Goal: Task Accomplishment & Management: Complete application form

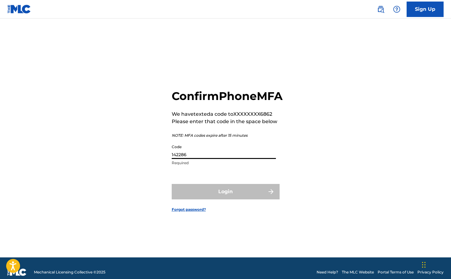
type input "142286"
click at [225, 198] on button "Login" at bounding box center [226, 191] width 108 height 15
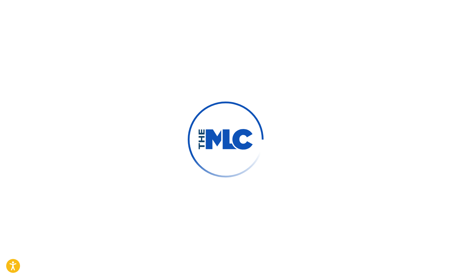
click at [193, 181] on div at bounding box center [225, 139] width 451 height 279
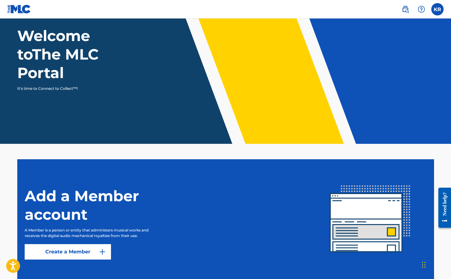
scroll to position [60, 0]
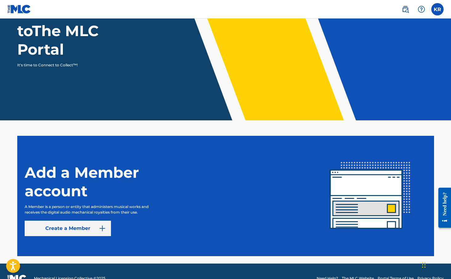
click at [96, 231] on link "Create a Member" at bounding box center [68, 227] width 86 height 15
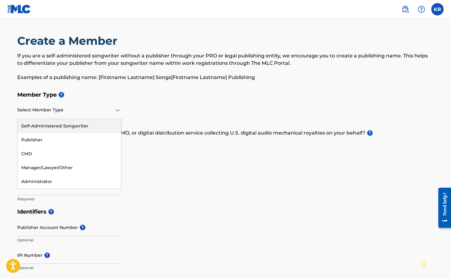
click at [91, 106] on div at bounding box center [69, 110] width 104 height 8
click at [69, 126] on div "Self-Administered Songwriter" at bounding box center [70, 126] width 104 height 14
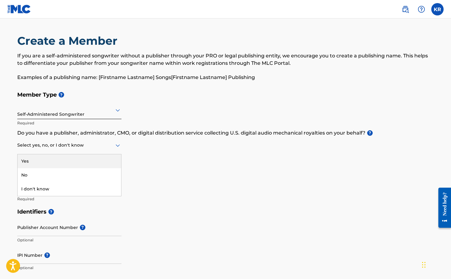
click at [109, 143] on div at bounding box center [69, 145] width 104 height 8
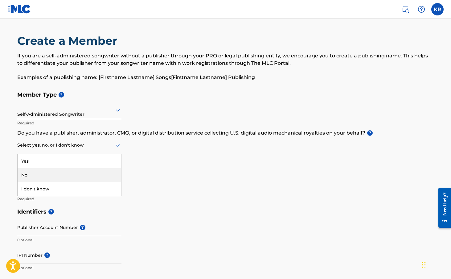
click at [59, 174] on div "No" at bounding box center [70, 175] width 104 height 14
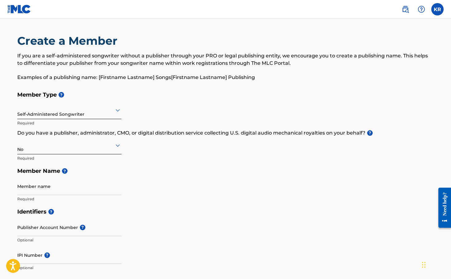
drag, startPoint x: 180, startPoint y: 178, endPoint x: 170, endPoint y: 182, distance: 10.8
click at [180, 178] on div "Member Type ? Self-Administered Songwriter Required Do you have a publisher, ad…" at bounding box center [225, 146] width 417 height 117
type input "[PERSON_NAME] Music"
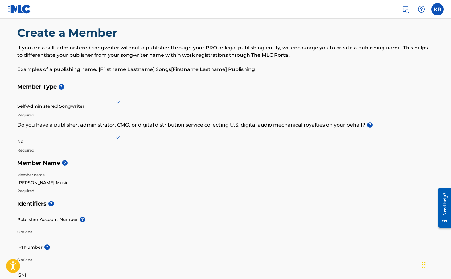
scroll to position [12, 0]
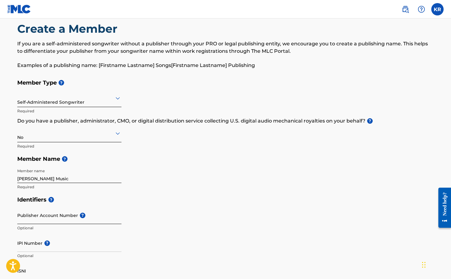
click at [48, 216] on input "Publisher Account Number ?" at bounding box center [69, 215] width 104 height 18
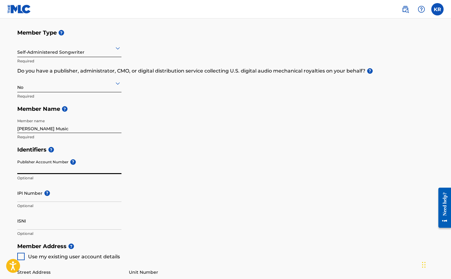
scroll to position [66, 0]
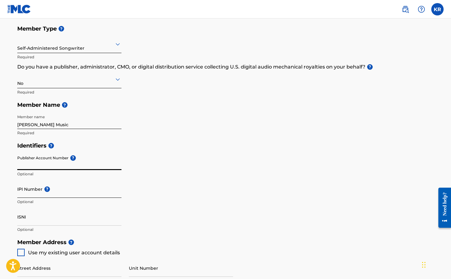
click at [24, 193] on input "IPI Number ?" at bounding box center [69, 189] width 104 height 18
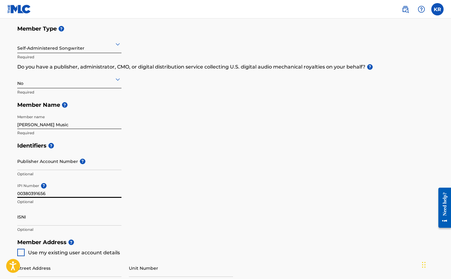
click at [25, 194] on input "00380391656" at bounding box center [69, 189] width 104 height 18
type input "00380391656"
click at [177, 214] on div "Identifiers ? Publisher Account Number ? Optional IPI Number ? 00380391656 Opti…" at bounding box center [225, 187] width 417 height 96
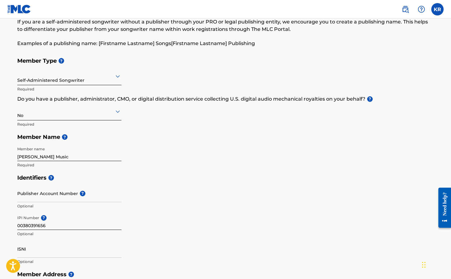
scroll to position [38, 0]
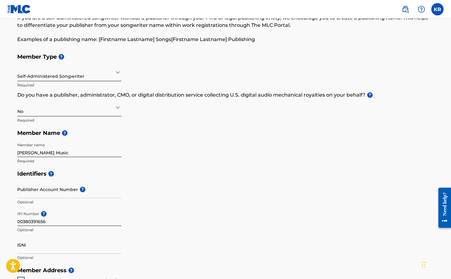
click at [220, 155] on div "Member Type ? Self-Administered Songwriter Required Do you have a publisher, ad…" at bounding box center [225, 108] width 417 height 117
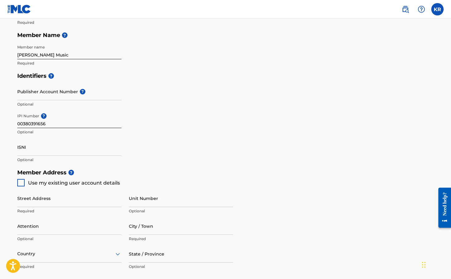
scroll to position [140, 0]
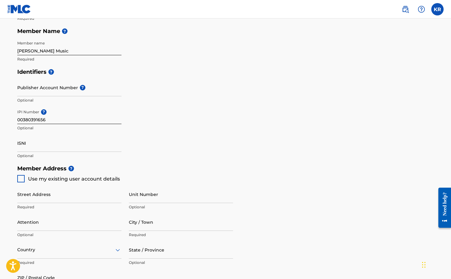
click at [108, 178] on span "Use my existing user account details" at bounding box center [74, 179] width 92 height 6
type input "[STREET_ADDRESS]"
type input "Murfreesboro"
type input "37128"
type input "864"
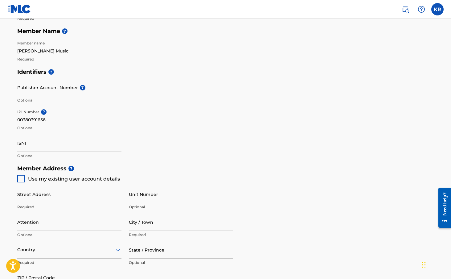
type input "3676862"
type input "[EMAIL_ADDRESS][DOMAIN_NAME]"
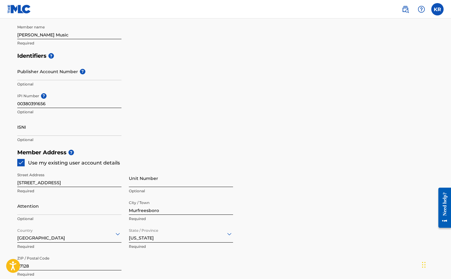
scroll to position [160, 0]
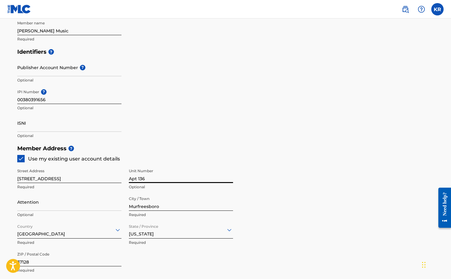
type input "Apt 136"
click at [301, 184] on div "Member Address ? Use my existing user account details Street Address 341 Fortre…" at bounding box center [225, 212] width 417 height 141
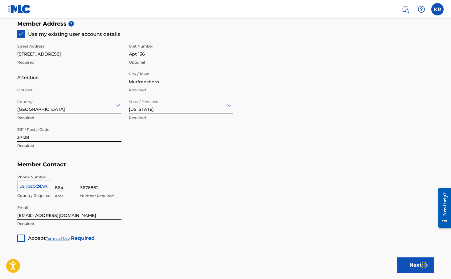
scroll to position [316, 0]
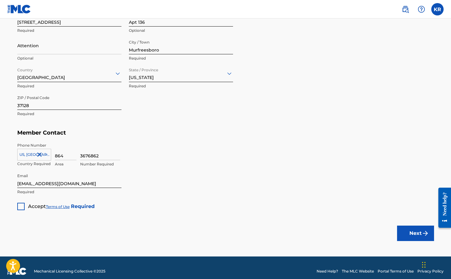
click at [20, 208] on div at bounding box center [20, 205] width 7 height 7
click at [405, 233] on button "Next" at bounding box center [415, 232] width 37 height 15
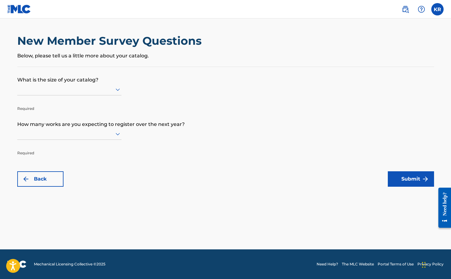
click at [80, 91] on div at bounding box center [69, 89] width 104 height 8
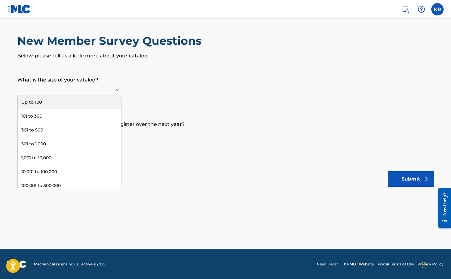
click at [67, 109] on div "Up to 100" at bounding box center [70, 102] width 104 height 14
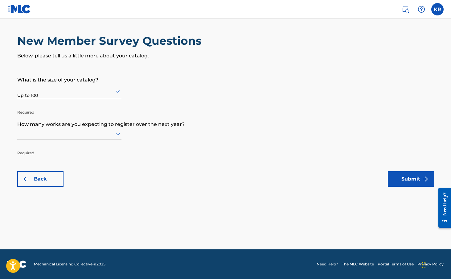
click at [118, 136] on icon at bounding box center [117, 133] width 7 height 7
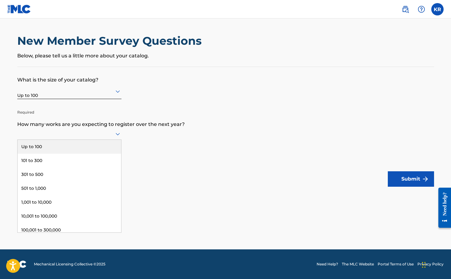
click at [71, 151] on div "Up to 100" at bounding box center [70, 147] width 104 height 14
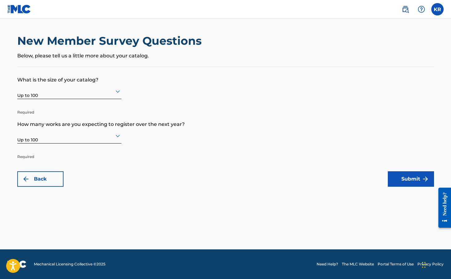
click at [58, 92] on div at bounding box center [69, 91] width 104 height 8
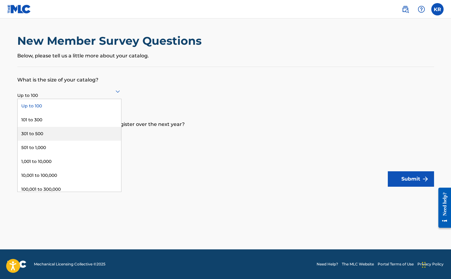
click at [59, 137] on div "301 to 500" at bounding box center [70, 134] width 104 height 14
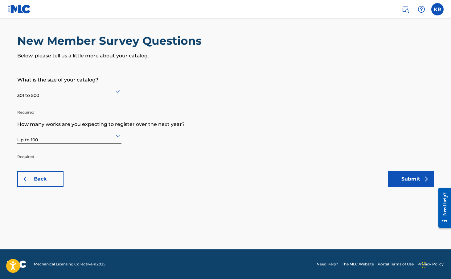
click at [73, 92] on div at bounding box center [69, 91] width 104 height 8
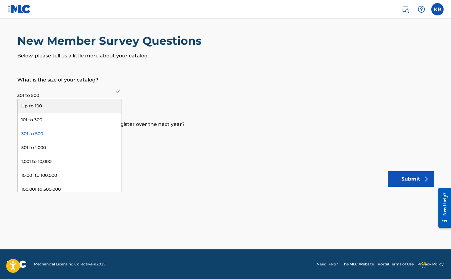
click at [44, 105] on div "Up to 100" at bounding box center [70, 106] width 104 height 14
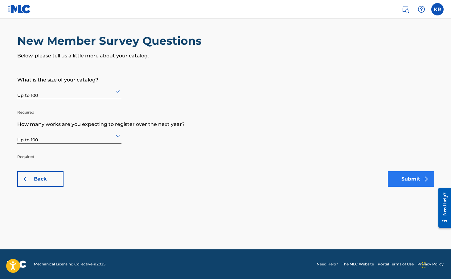
click at [410, 183] on button "Submit" at bounding box center [411, 178] width 46 height 15
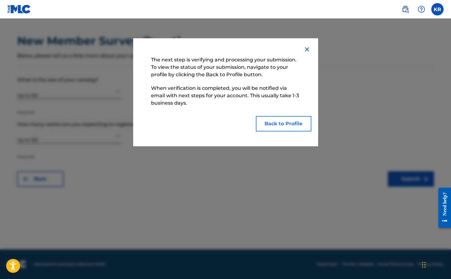
click at [292, 123] on button "Back to Profile" at bounding box center [283, 123] width 55 height 15
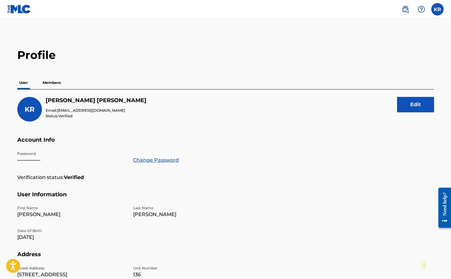
click at [44, 78] on p "Members" at bounding box center [52, 82] width 22 height 13
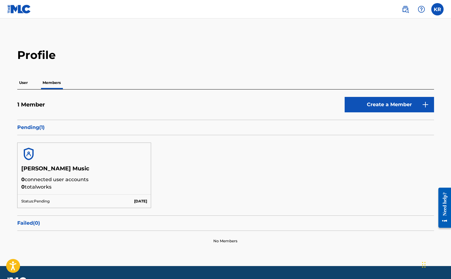
scroll to position [4, 0]
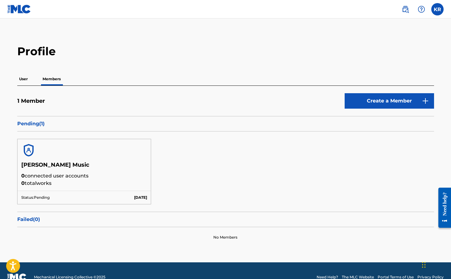
click at [27, 79] on p "User" at bounding box center [23, 78] width 12 height 13
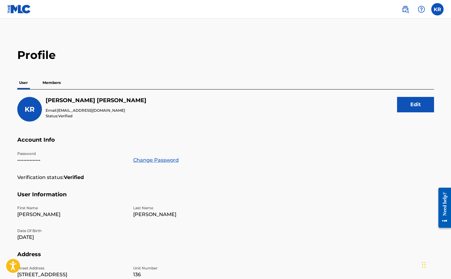
click at [62, 84] on p "Members" at bounding box center [52, 82] width 22 height 13
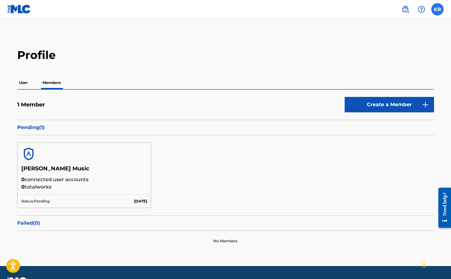
click at [436, 14] on label at bounding box center [437, 9] width 12 height 12
click at [437, 9] on input "KR [PERSON_NAME] [EMAIL_ADDRESS][DOMAIN_NAME] Notification Preferences Profile …" at bounding box center [437, 9] width 0 height 0
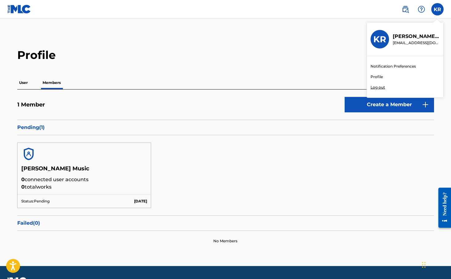
click at [177, 36] on main "Profile User Members 1 Member Create a Member Pending ( 1 ) Korie Burton Music …" at bounding box center [225, 141] width 451 height 247
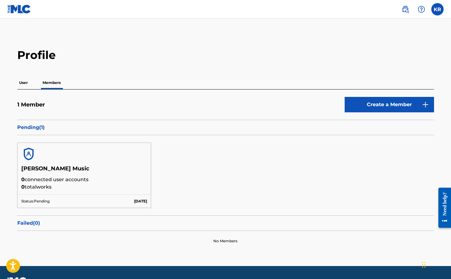
click at [18, 6] on img at bounding box center [19, 9] width 24 height 9
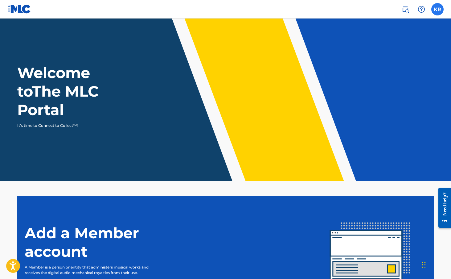
click at [436, 10] on label at bounding box center [437, 9] width 12 height 12
click at [437, 9] on input "KR [PERSON_NAME] [EMAIL_ADDRESS][DOMAIN_NAME] Notification Preferences Profile …" at bounding box center [437, 9] width 0 height 0
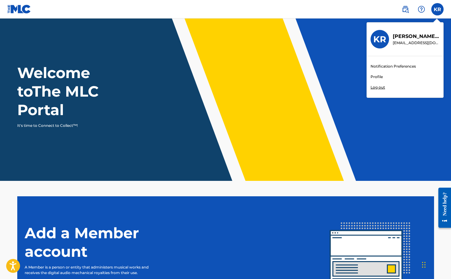
drag, startPoint x: 408, startPoint y: 31, endPoint x: 407, endPoint y: 36, distance: 5.2
click at [408, 32] on div "KR Korie Rott korieburtonrott@gmail.com" at bounding box center [405, 39] width 76 height 34
click at [437, 9] on input "KR [PERSON_NAME] [EMAIL_ADDRESS][DOMAIN_NAME] Notification Preferences Profile …" at bounding box center [437, 9] width 0 height 0
click at [381, 78] on link "Profile" at bounding box center [376, 77] width 12 height 6
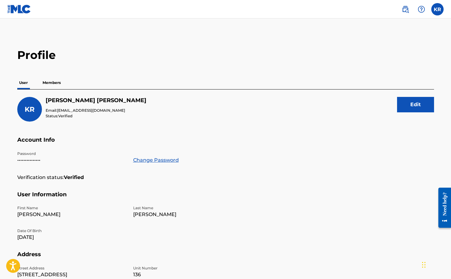
click at [57, 80] on p "Members" at bounding box center [52, 82] width 22 height 13
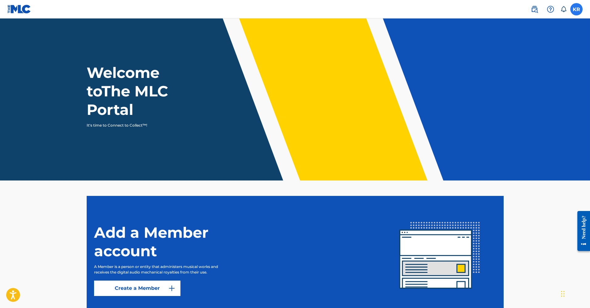
click at [451, 12] on label at bounding box center [576, 9] width 12 height 12
click at [451, 9] on input "KR [PERSON_NAME] [EMAIL_ADDRESS][DOMAIN_NAME] Notification Preferences Profile …" at bounding box center [576, 9] width 0 height 0
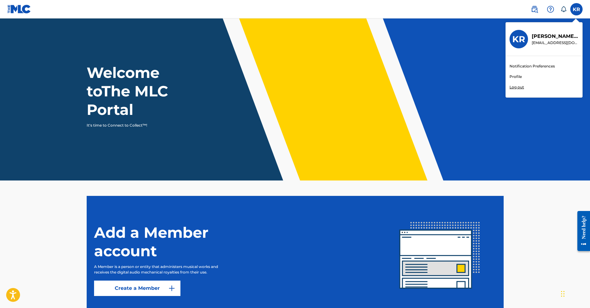
click at [451, 75] on link "Profile" at bounding box center [515, 77] width 12 height 6
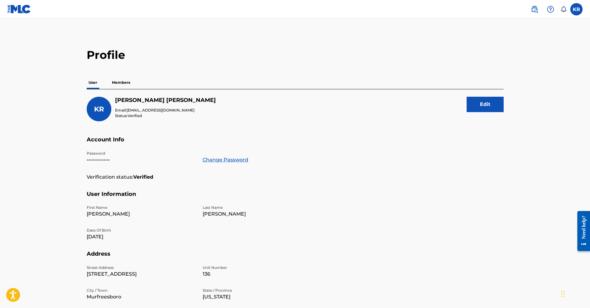
click at [126, 83] on p "Members" at bounding box center [121, 82] width 22 height 13
